Goal: Information Seeking & Learning: Check status

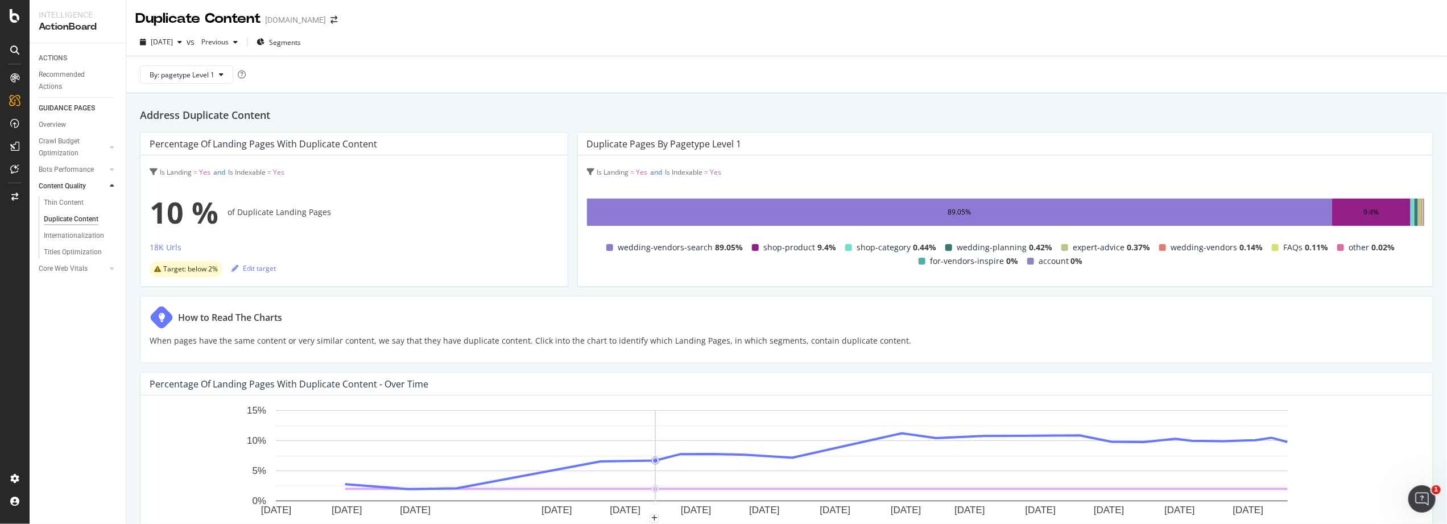
scroll to position [15, 0]
click at [177, 30] on div "[DATE] vs Previous Segments By: pagetype Level 1" at bounding box center [786, 60] width 1321 height 65
click at [178, 33] on button "[DATE]" at bounding box center [160, 42] width 51 height 18
drag, startPoint x: 530, startPoint y: 415, endPoint x: 499, endPoint y: 500, distance: 90.4
click at [530, 415] on rect "A chart." at bounding box center [782, 455] width 1012 height 91
